Goal: Task Accomplishment & Management: Complete application form

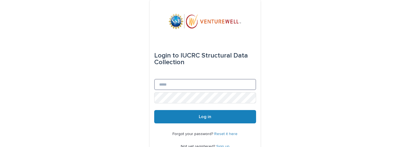
type input "**********"
click at [187, 83] on input "**********" at bounding box center [205, 84] width 102 height 11
click at [145, 95] on div "**********" at bounding box center [205, 88] width 410 height 177
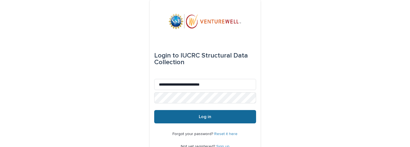
click at [199, 117] on span "Log in" at bounding box center [205, 116] width 12 height 4
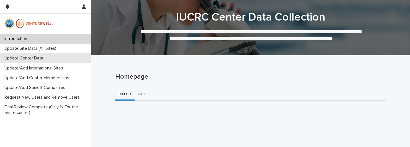
click at [34, 59] on p "Update Center Data" at bounding box center [24, 57] width 45 height 5
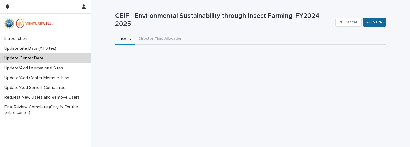
click at [376, 22] on span "Save" at bounding box center [377, 22] width 9 height 4
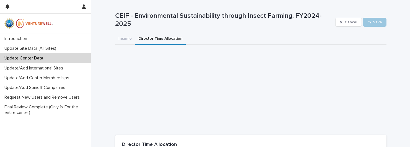
click at [173, 40] on button "Director Time Allocation" at bounding box center [160, 39] width 51 height 12
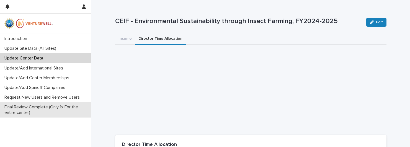
click at [39, 106] on p "Final Review Complete (Only 1x For the entire center)" at bounding box center [46, 109] width 89 height 11
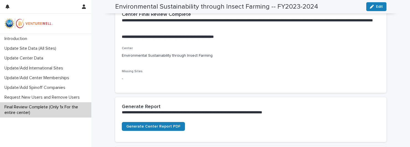
scroll to position [92, 0]
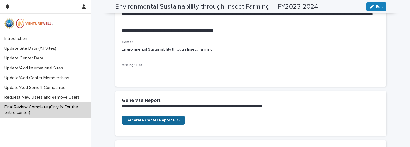
click at [158, 119] on span "Generate Center Report PDF" at bounding box center [153, 120] width 54 height 4
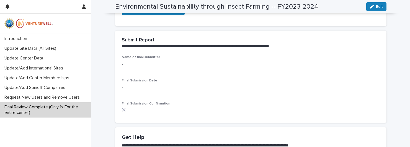
scroll to position [181, 0]
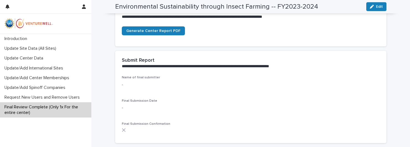
drag, startPoint x: 160, startPoint y: 73, endPoint x: 150, endPoint y: 78, distance: 11.0
click at [160, 73] on div "**********" at bounding box center [251, 63] width 272 height 25
drag, startPoint x: 145, startPoint y: 80, endPoint x: 141, endPoint y: 81, distance: 4.5
click at [145, 80] on div "Name of final submitter -" at bounding box center [251, 83] width 258 height 16
click at [134, 83] on p "-" at bounding box center [251, 85] width 258 height 6
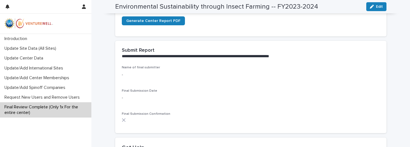
scroll to position [194, 0]
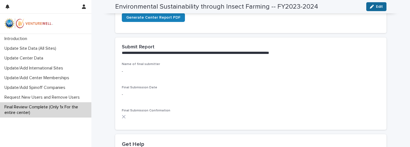
click at [385, 5] on button "Edit" at bounding box center [377, 6] width 20 height 9
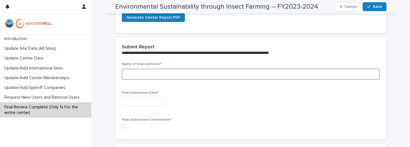
click at [156, 74] on input at bounding box center [251, 73] width 258 height 11
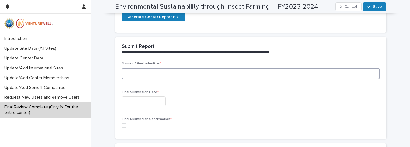
type input "**********"
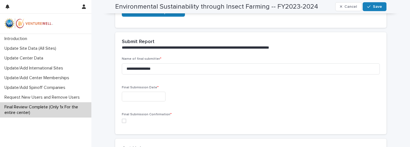
scroll to position [201, 0]
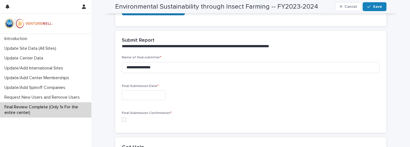
click at [216, 92] on div at bounding box center [251, 95] width 258 height 10
click at [154, 96] on input "text" at bounding box center [144, 95] width 44 height 10
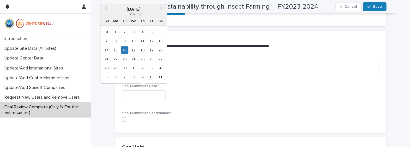
drag, startPoint x: 125, startPoint y: 49, endPoint x: 135, endPoint y: 51, distance: 9.9
click at [125, 49] on div "16" at bounding box center [124, 49] width 7 height 7
type input "**********"
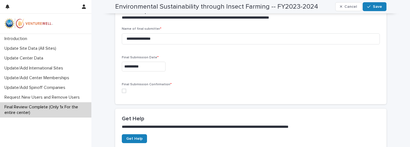
scroll to position [231, 0]
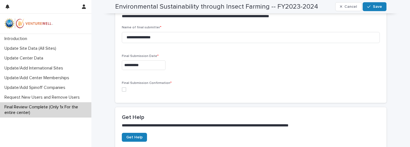
click at [126, 88] on span at bounding box center [124, 89] width 4 height 4
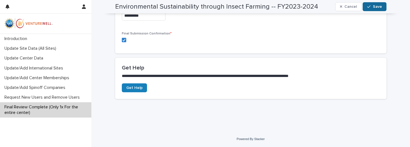
click at [383, 8] on button "Save" at bounding box center [375, 6] width 24 height 9
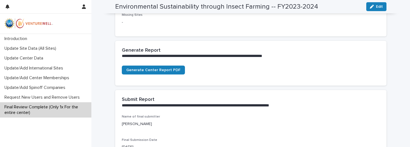
scroll to position [144, 0]
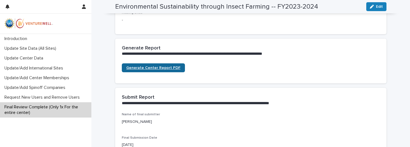
click at [165, 66] on span "Generate Center Report PDF" at bounding box center [153, 68] width 54 height 4
click at [63, 125] on div "Introduction Update Site Data (All Sites) Update Center Data Update/Add Interna…" at bounding box center [45, 90] width 91 height 113
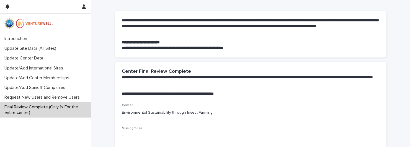
scroll to position [30, 0]
